Goal: Transaction & Acquisition: Purchase product/service

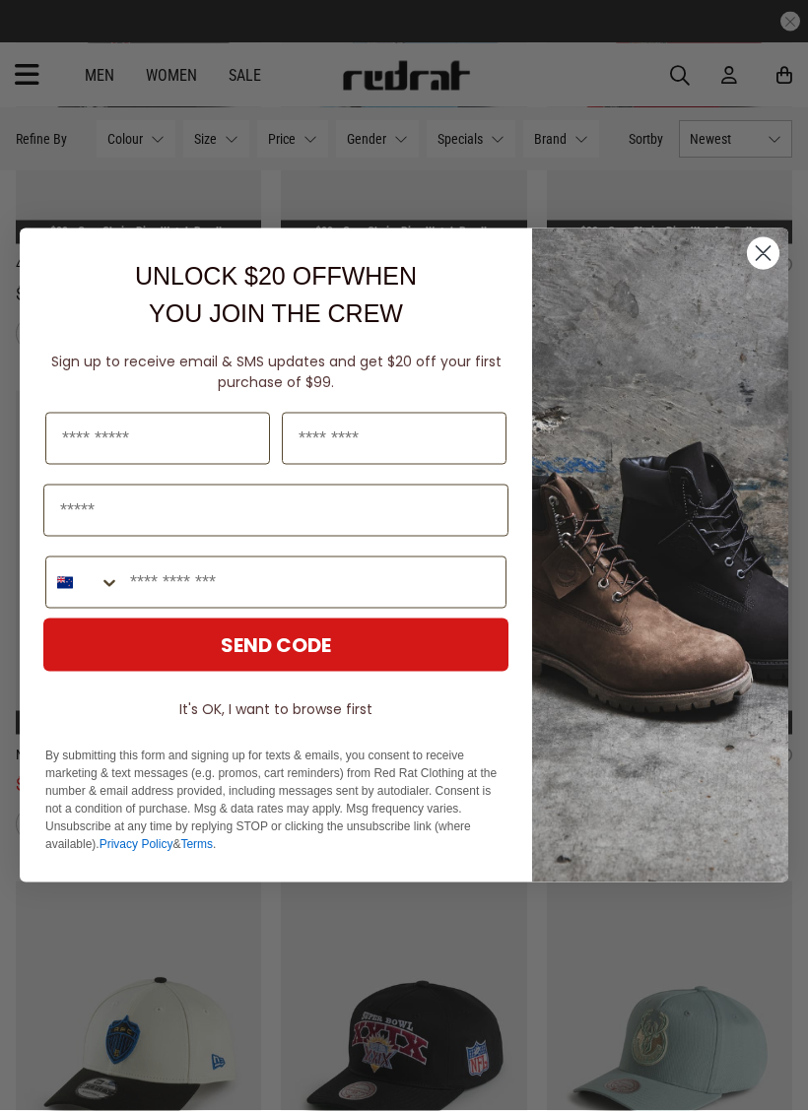
scroll to position [2867, 0]
click at [765, 266] on circle "Close dialog" at bounding box center [763, 253] width 33 height 33
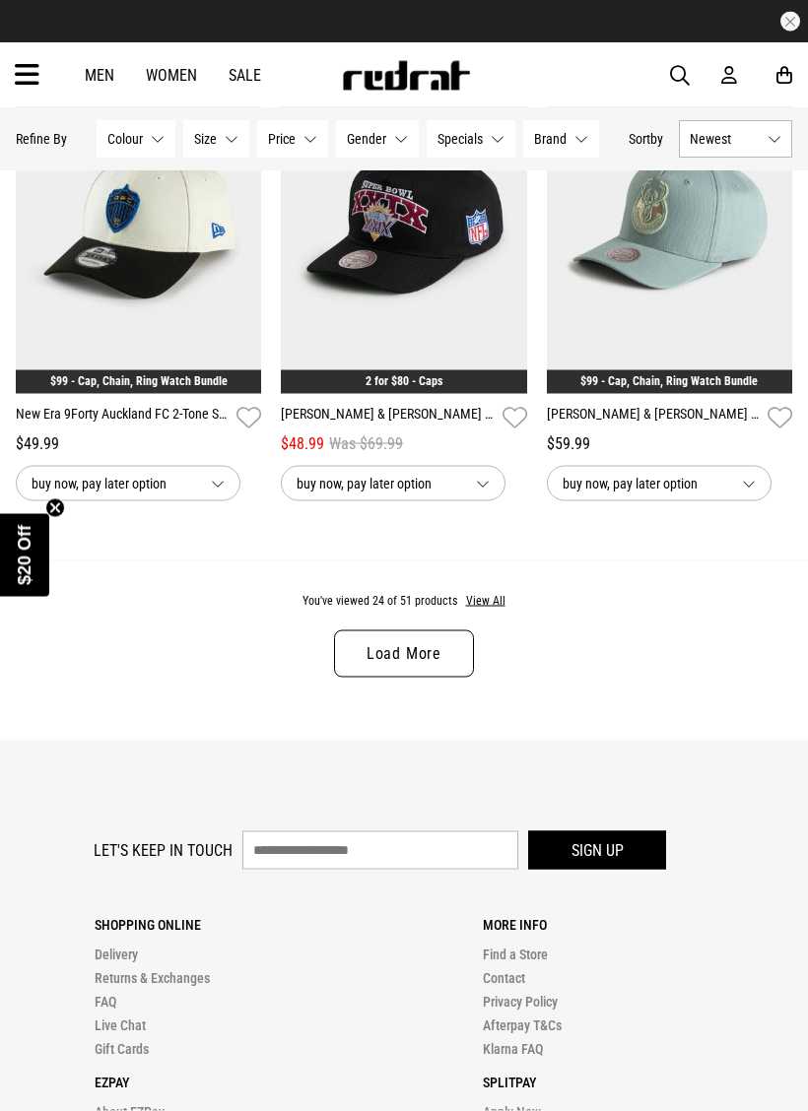
scroll to position [3752, 0]
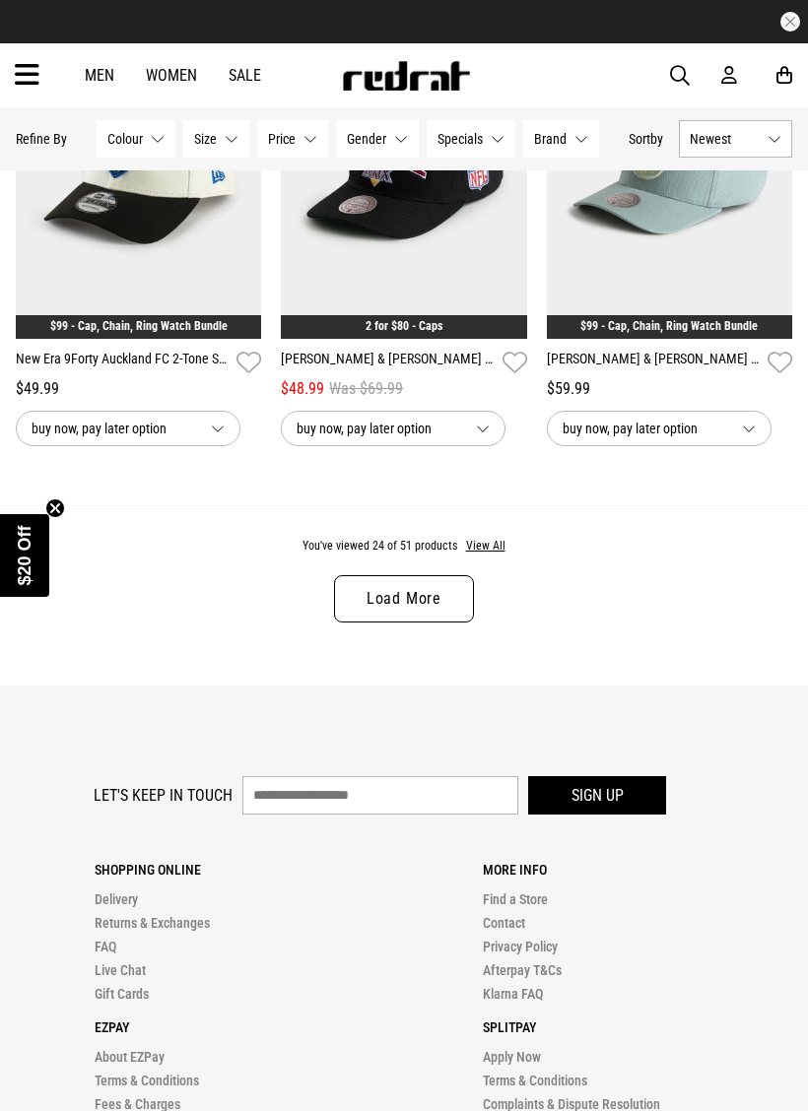
click at [375, 619] on link "Load More" at bounding box center [404, 598] width 140 height 47
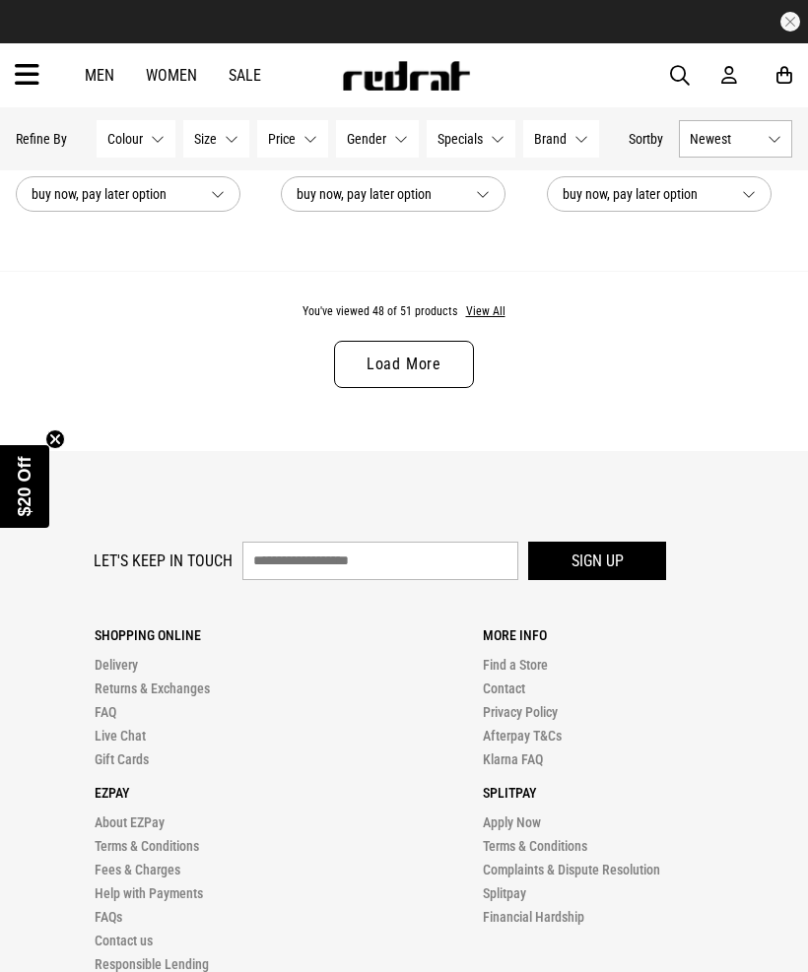
scroll to position [7911, 0]
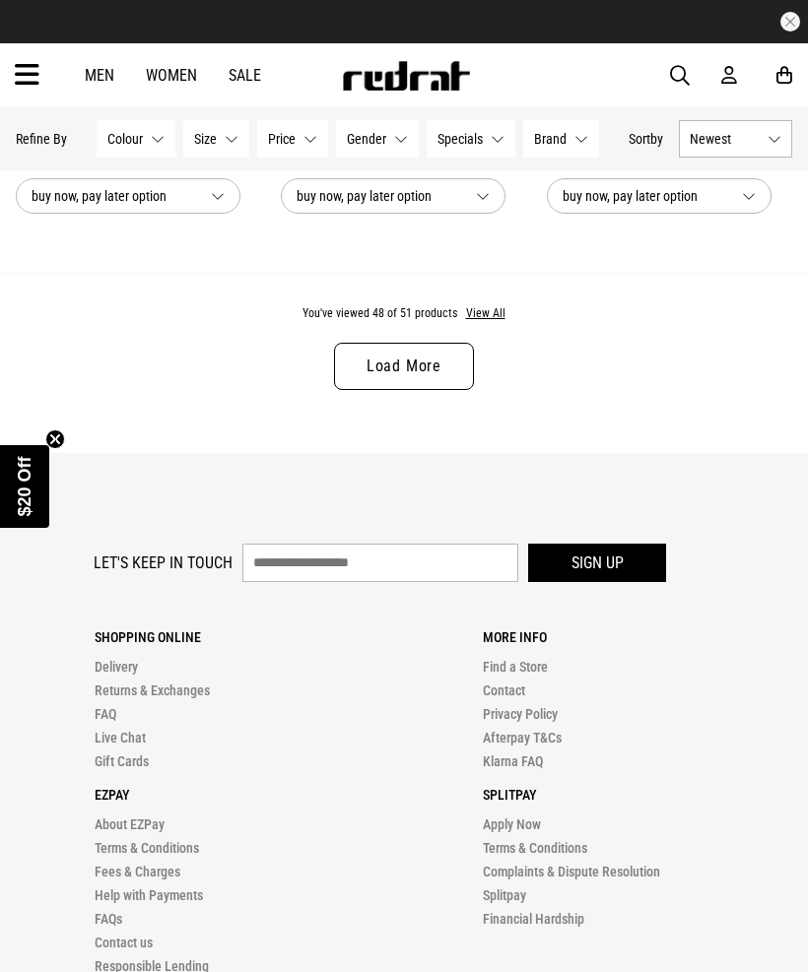
click at [360, 390] on link "Load More" at bounding box center [404, 366] width 140 height 47
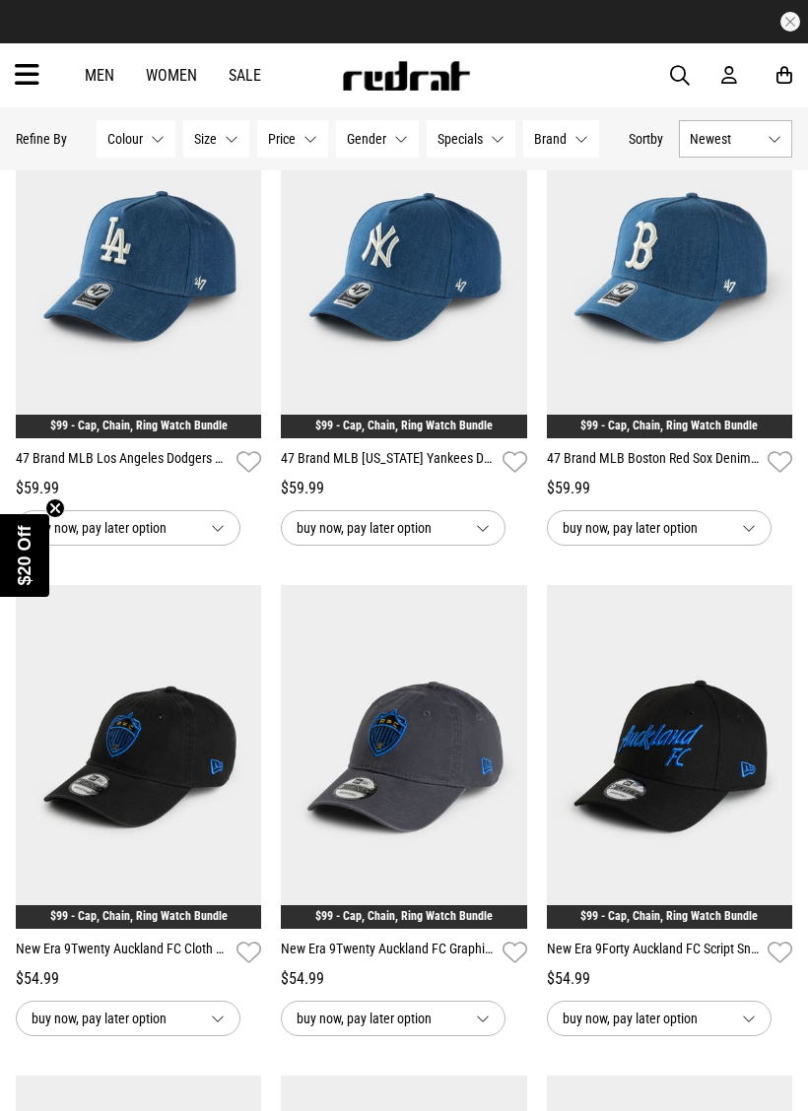
scroll to position [1202, 0]
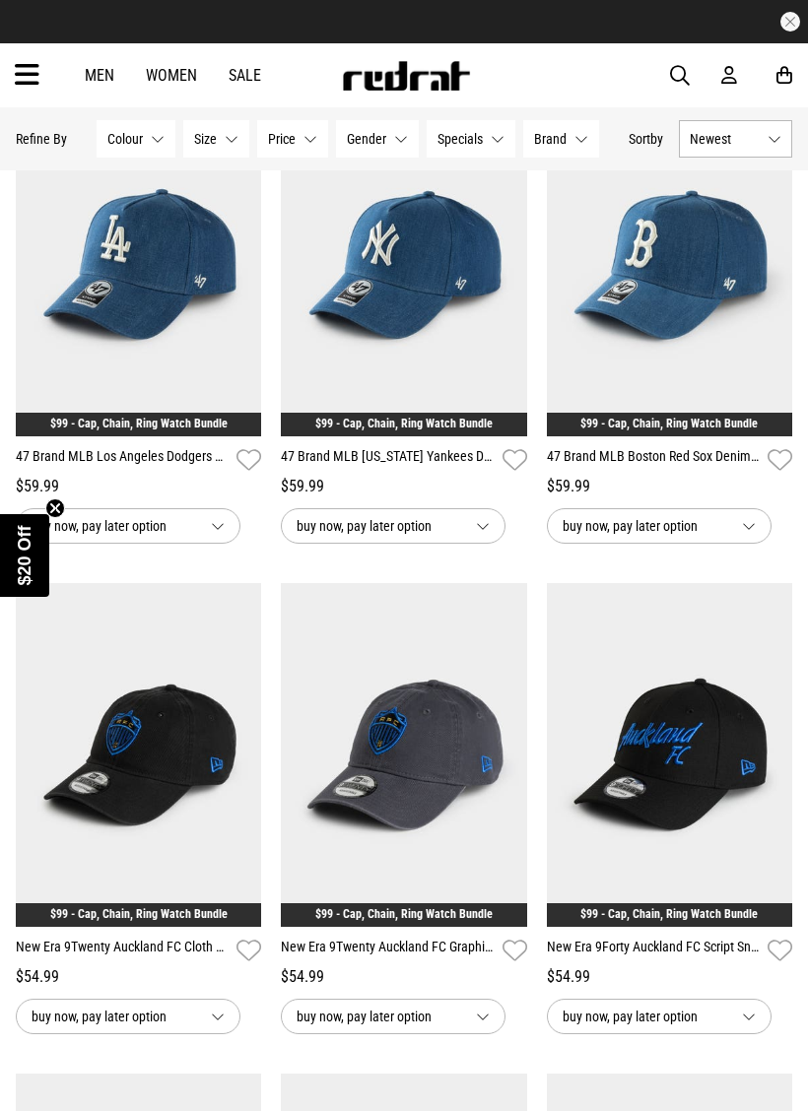
click at [624, 346] on img at bounding box center [669, 265] width 245 height 344
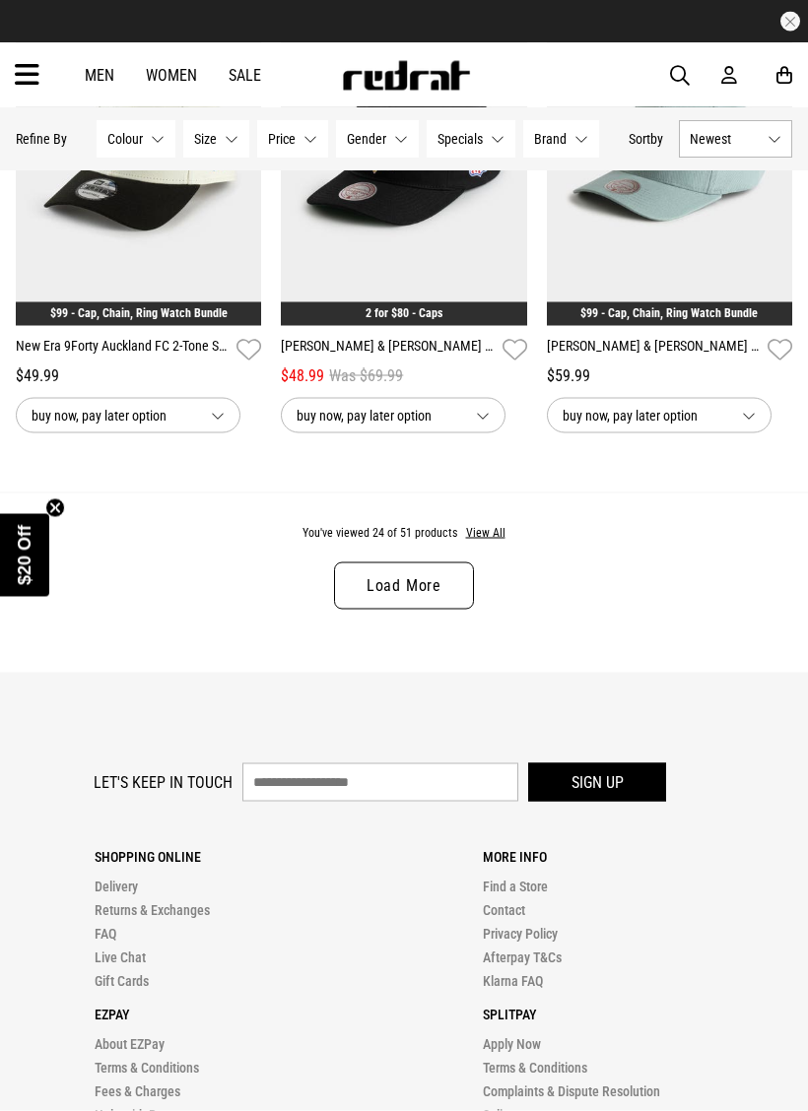
scroll to position [3765, 0]
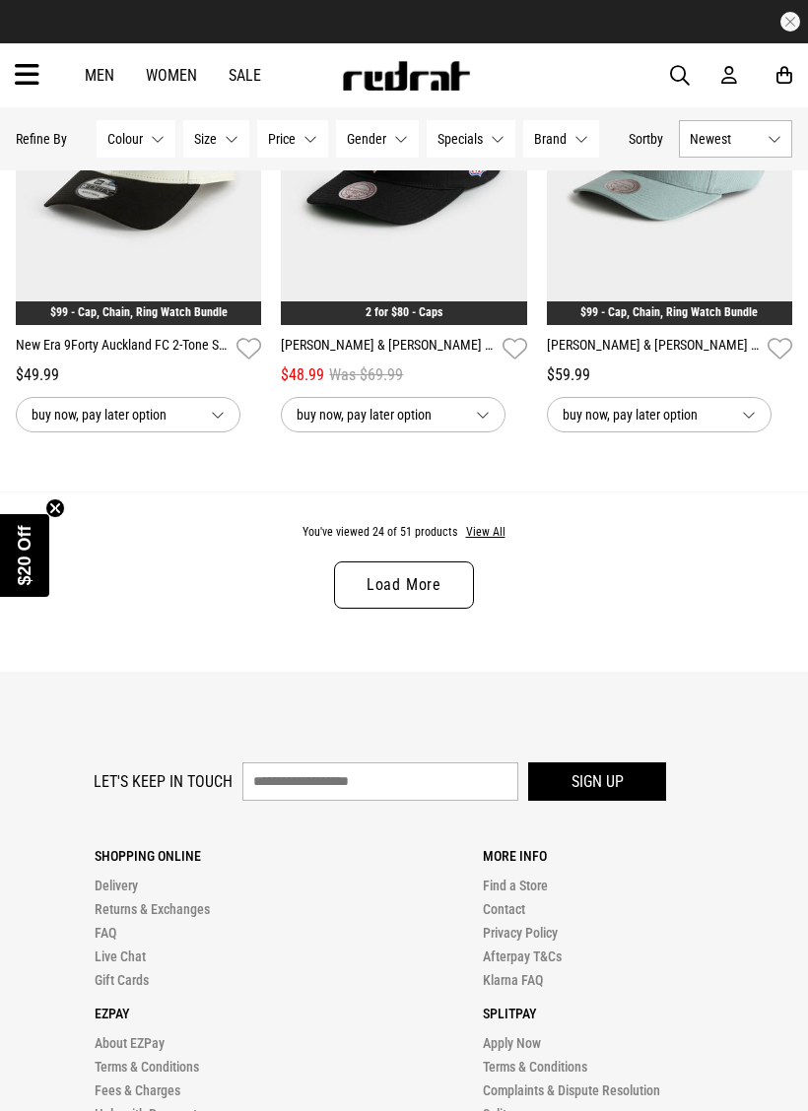
click at [393, 586] on link "Load More" at bounding box center [404, 585] width 140 height 47
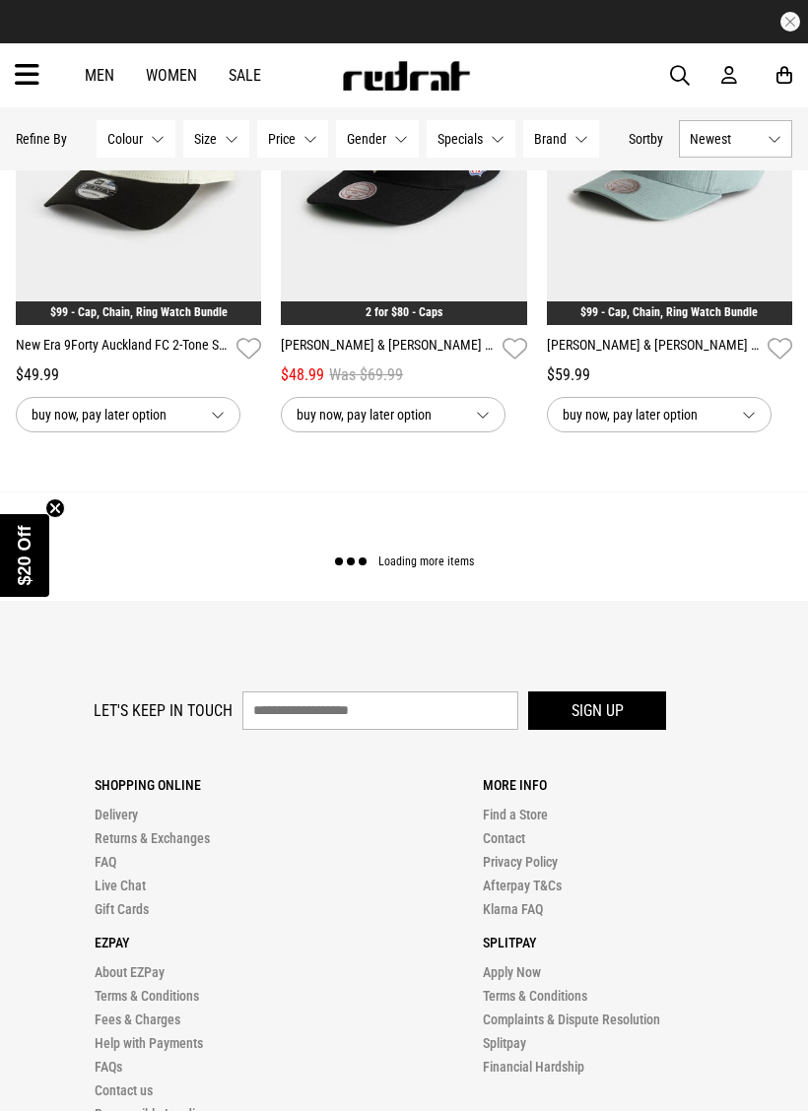
click at [382, 598] on div "Loading more items" at bounding box center [404, 546] width 808 height 109
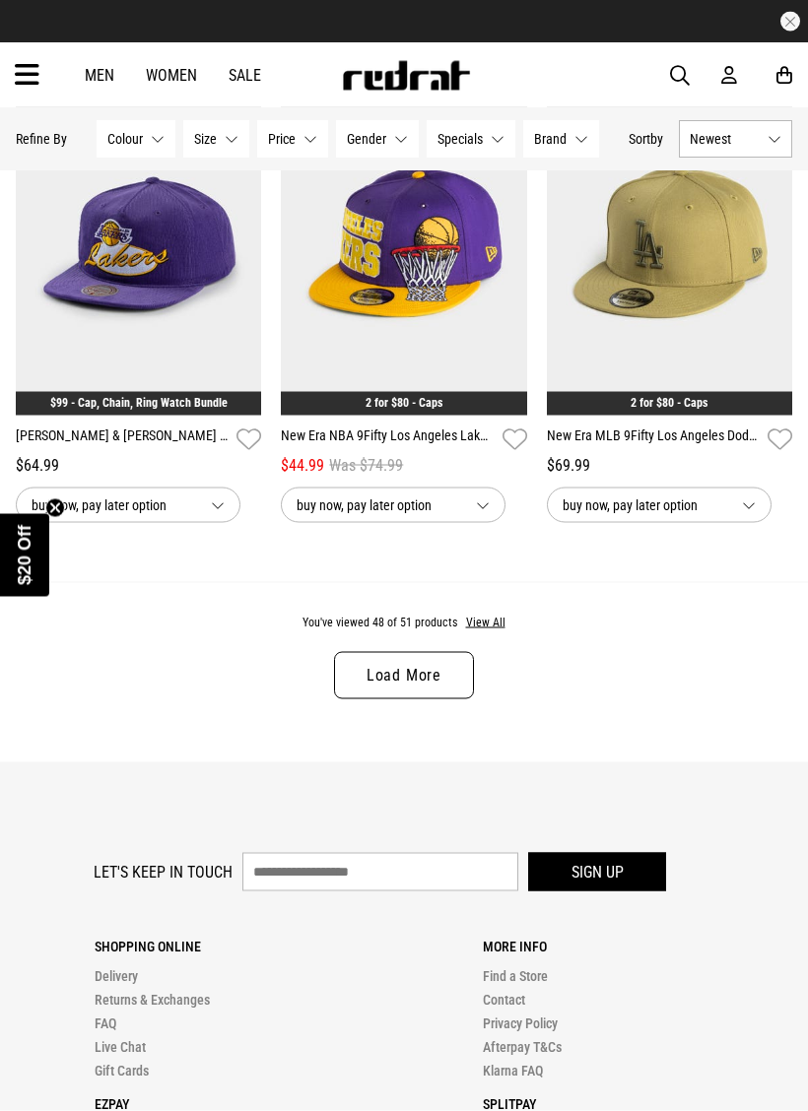
scroll to position [7601, 0]
click at [33, 71] on icon at bounding box center [27, 75] width 25 height 33
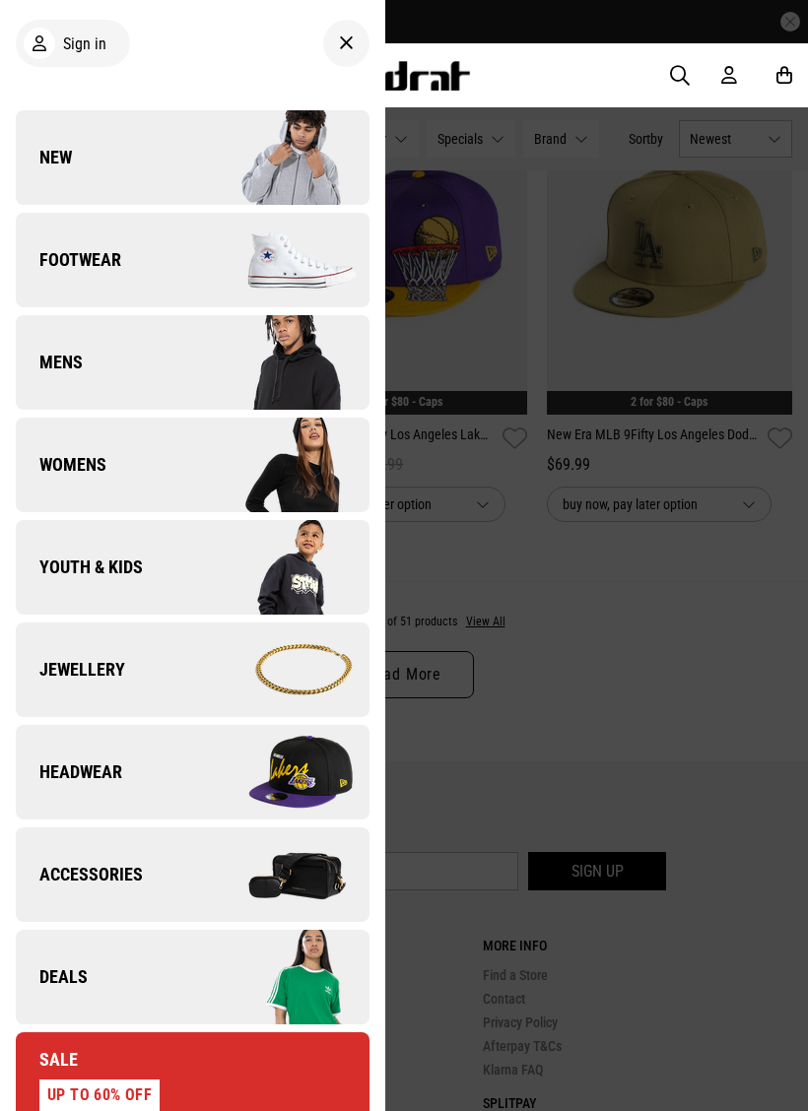
click at [174, 769] on link "Headwear" at bounding box center [193, 772] width 354 height 95
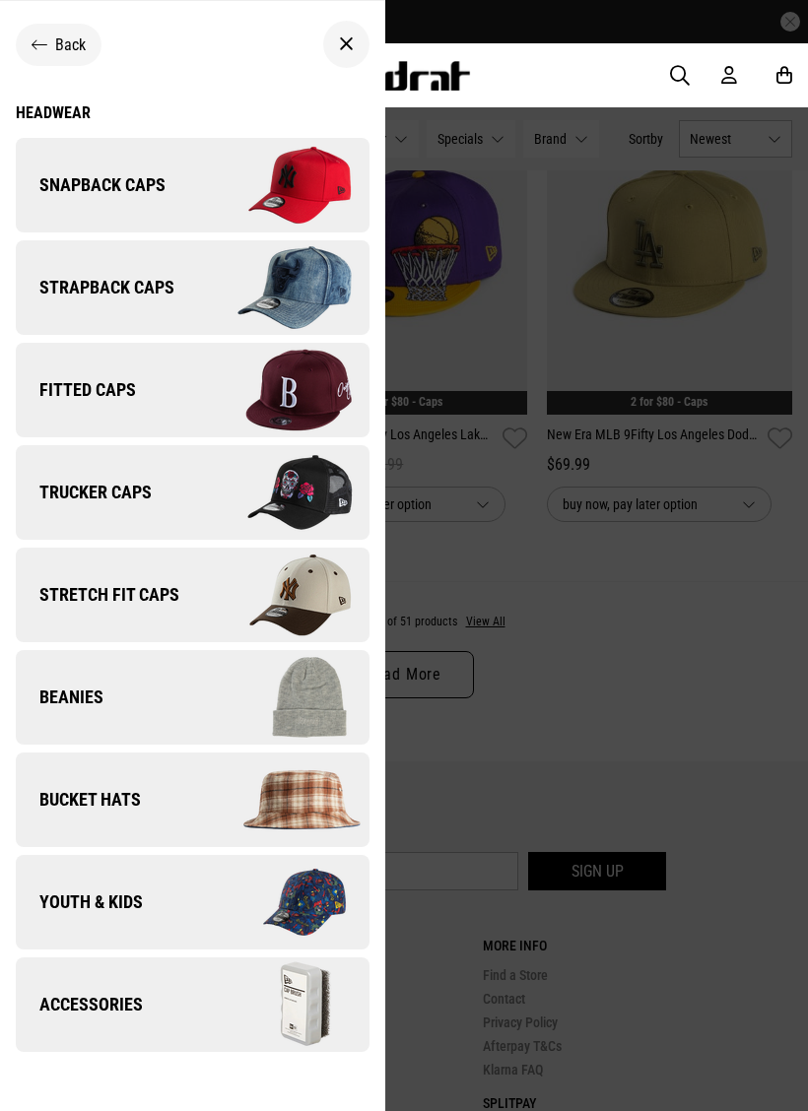
click at [139, 184] on span "Snapback Caps" at bounding box center [91, 185] width 150 height 24
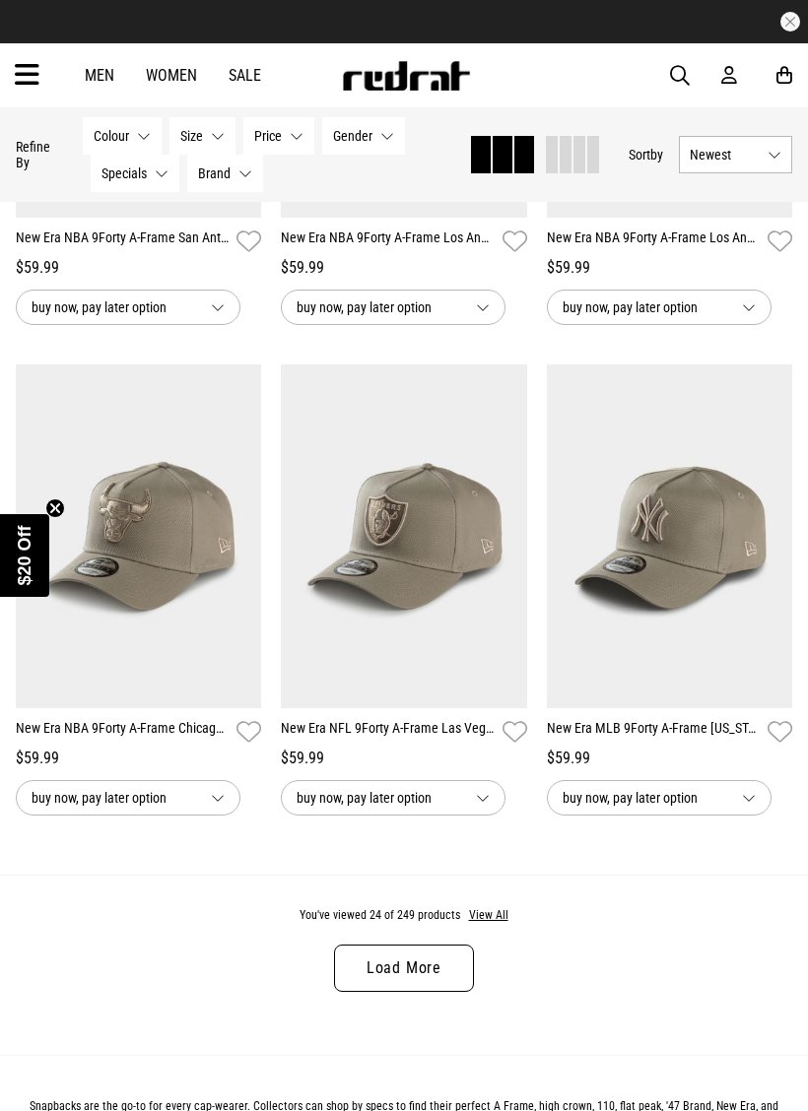
scroll to position [3445, 0]
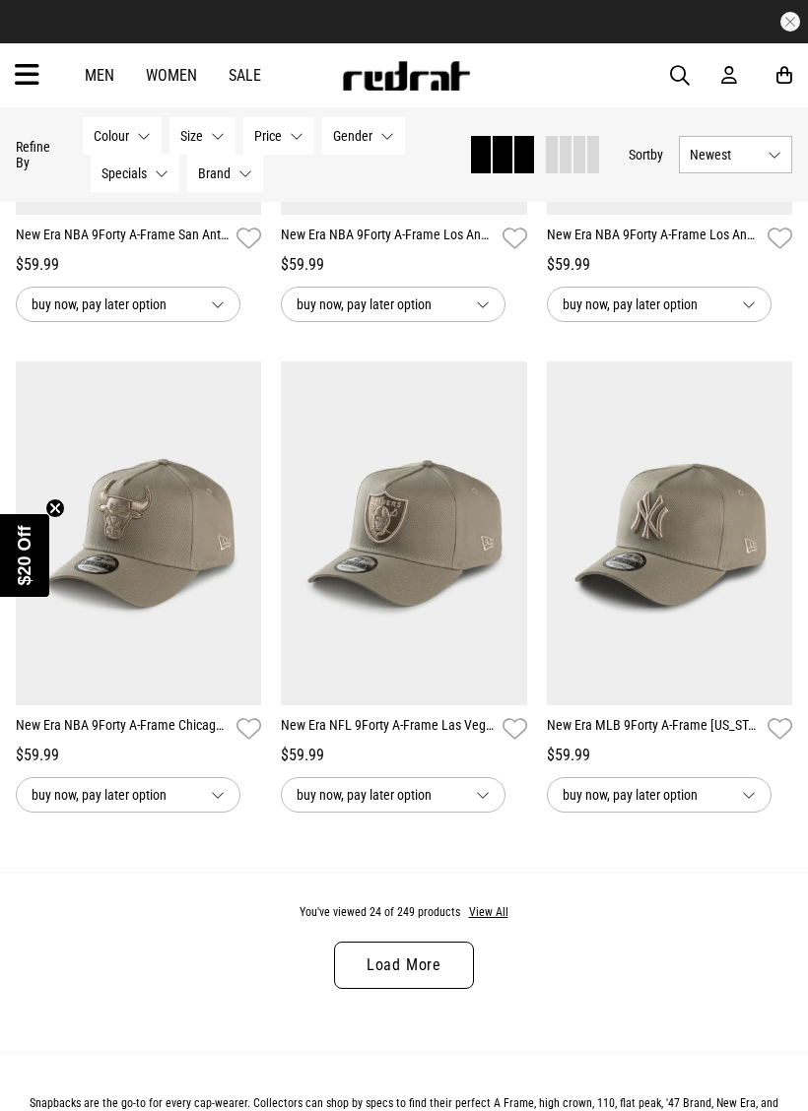
click at [405, 971] on link "Load More" at bounding box center [404, 965] width 140 height 47
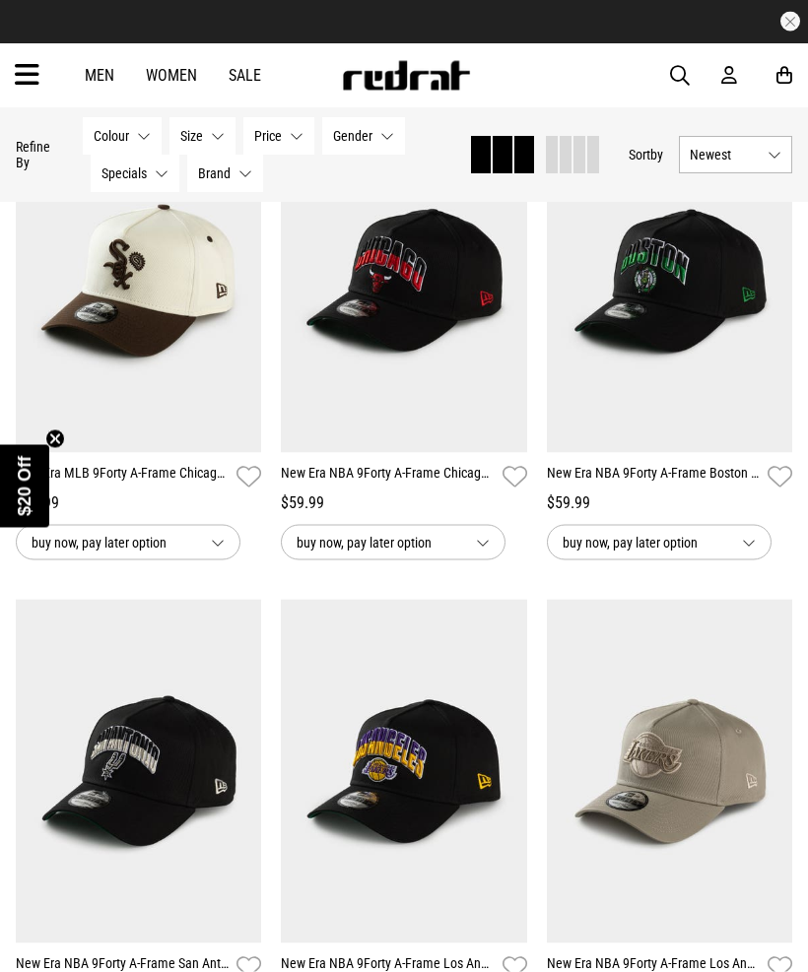
click at [136, 134] on button "Colour None selected" at bounding box center [122, 135] width 79 height 37
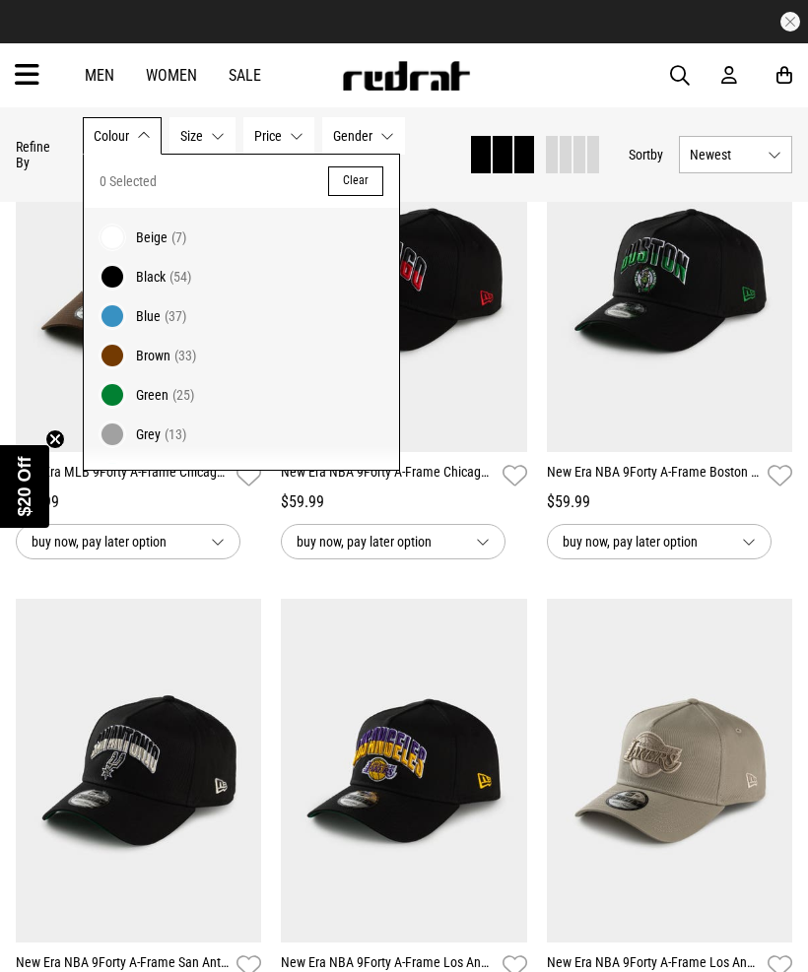
click at [138, 311] on span "Blue" at bounding box center [148, 316] width 25 height 16
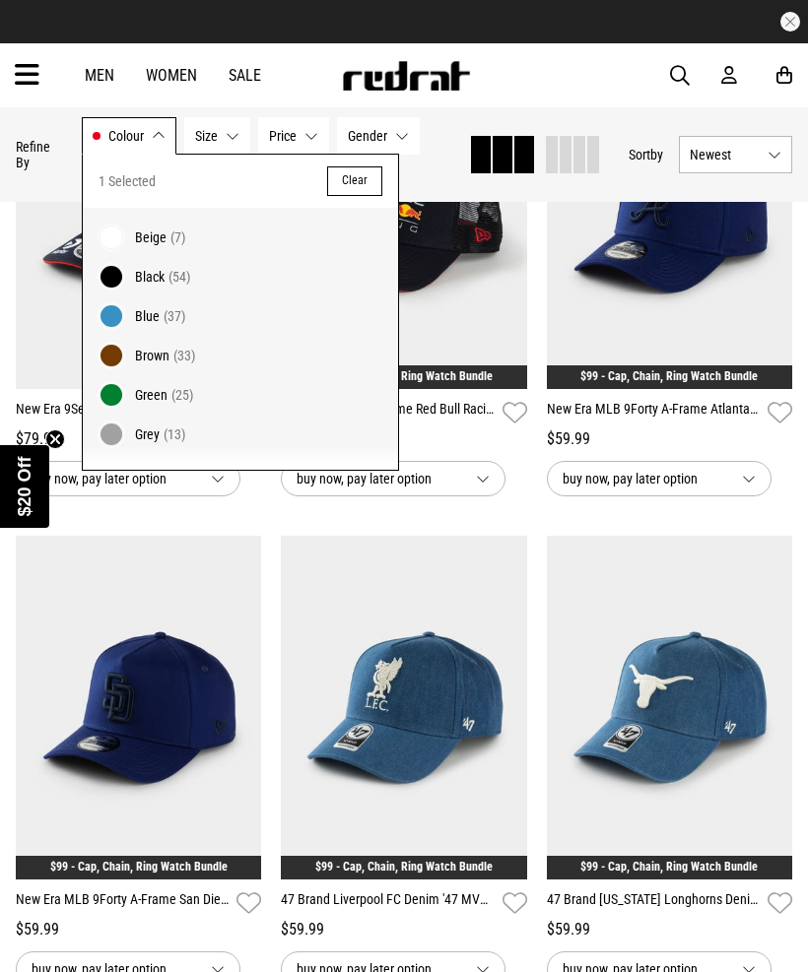
scroll to position [1292, 0]
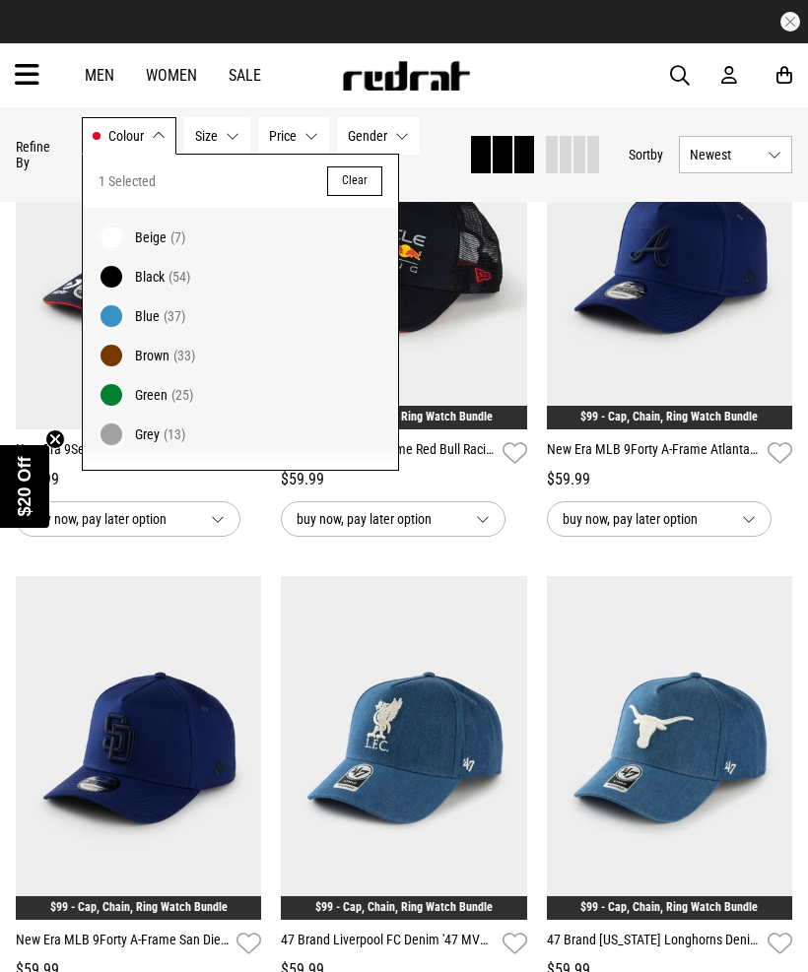
click at [115, 326] on span at bounding box center [112, 316] width 28 height 28
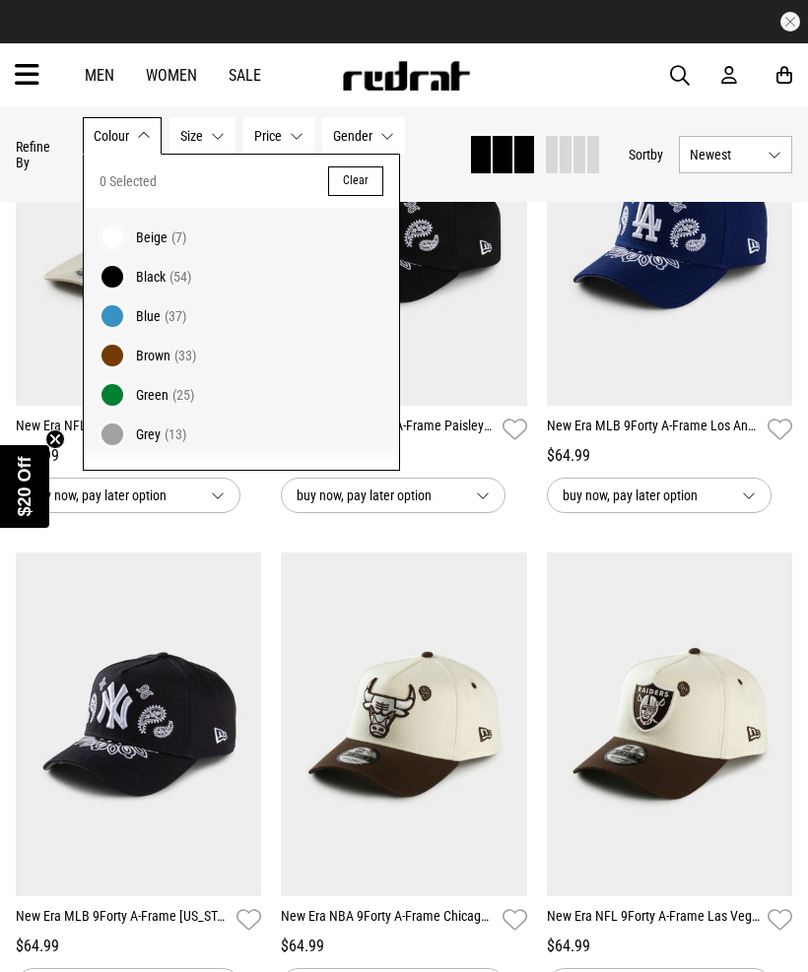
click at [567, 83] on div "Men Women Sale Sign in New Back Footwear Back Mens Back Womens Back Youth & Kid…" at bounding box center [404, 75] width 808 height 64
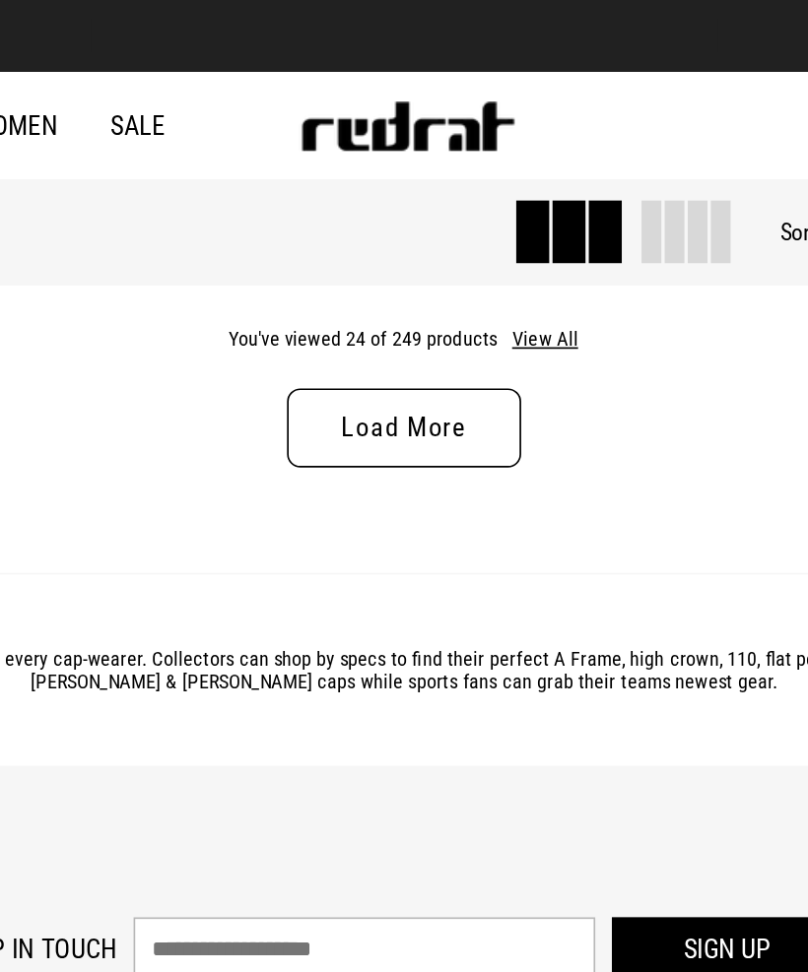
scroll to position [4075, 0]
